Goal: Navigation & Orientation: Go to known website

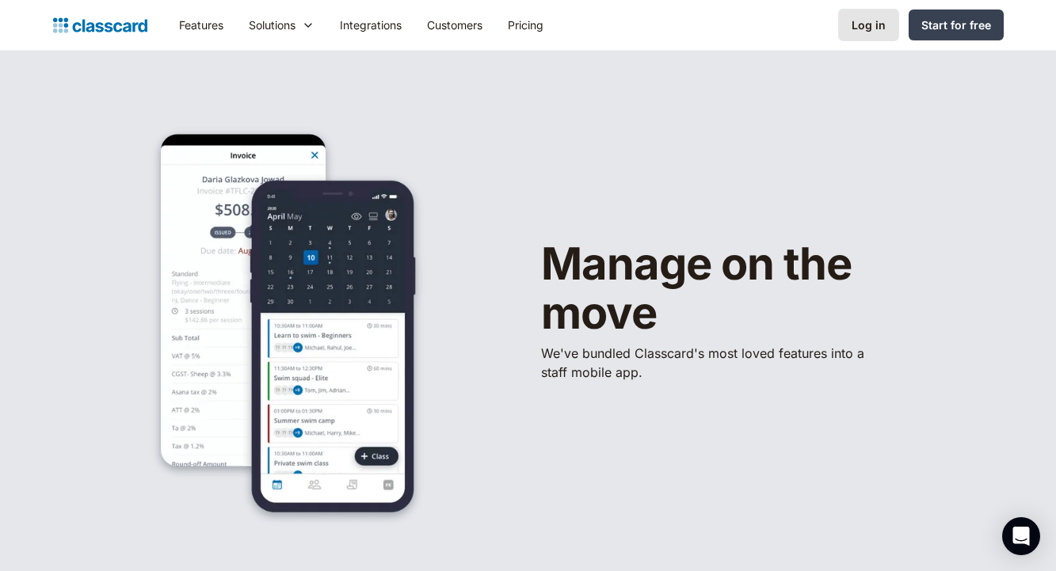
click at [879, 32] on div "Log in" at bounding box center [869, 25] width 34 height 17
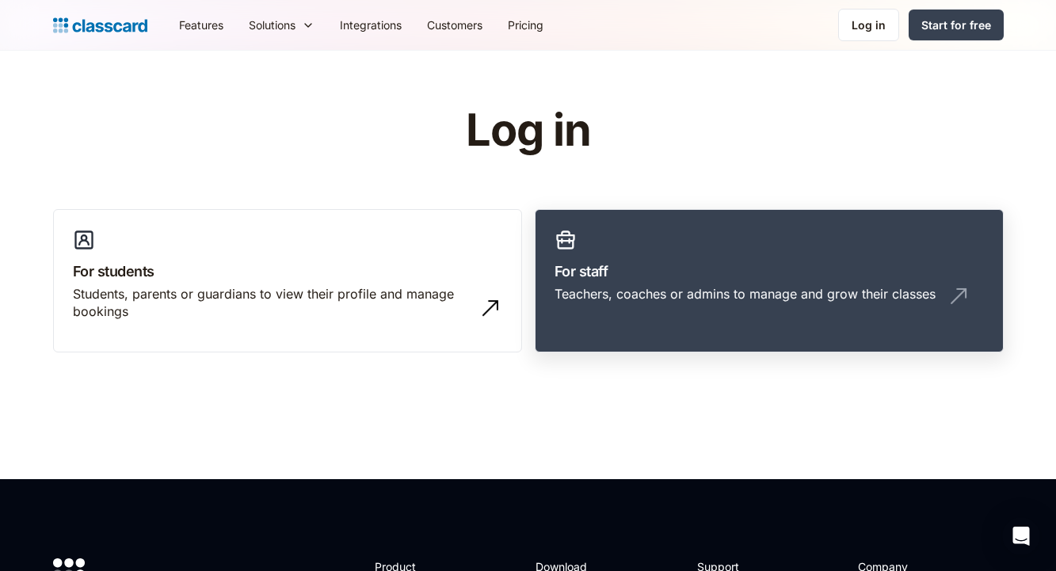
click at [746, 277] on h3 "For staff" at bounding box center [769, 271] width 429 height 21
